Goal: Task Accomplishment & Management: Manage account settings

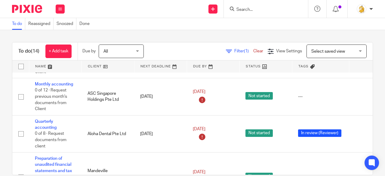
scroll to position [421, 0]
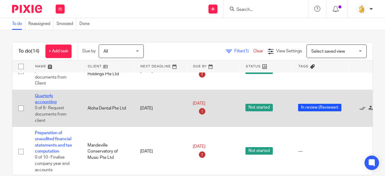
click at [38, 94] on link "Quarterly accounting" at bounding box center [46, 99] width 22 height 10
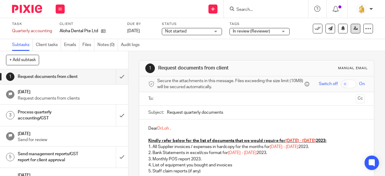
click at [353, 29] on icon at bounding box center [355, 28] width 5 height 5
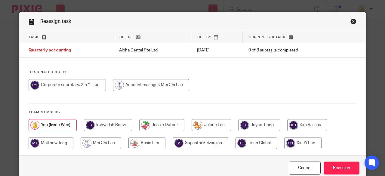
drag, startPoint x: 159, startPoint y: 83, endPoint x: 162, endPoint y: 82, distance: 3.2
click at [160, 83] on input "radio" at bounding box center [151, 85] width 76 height 12
radio input "true"
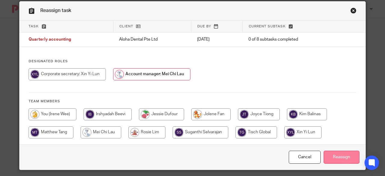
scroll to position [16, 0]
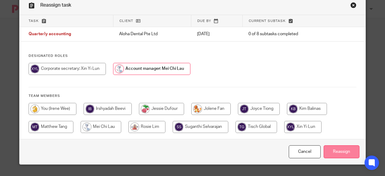
click at [338, 156] on input "Reassign" at bounding box center [341, 151] width 36 height 13
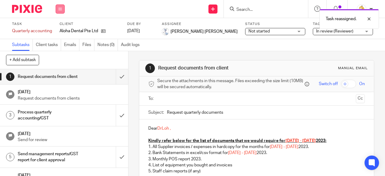
click at [59, 10] on icon at bounding box center [60, 9] width 4 height 4
click at [55, 28] on link "Work" at bounding box center [57, 28] width 11 height 4
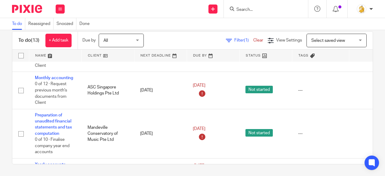
scroll to position [462, 0]
